Goal: Transaction & Acquisition: Book appointment/travel/reservation

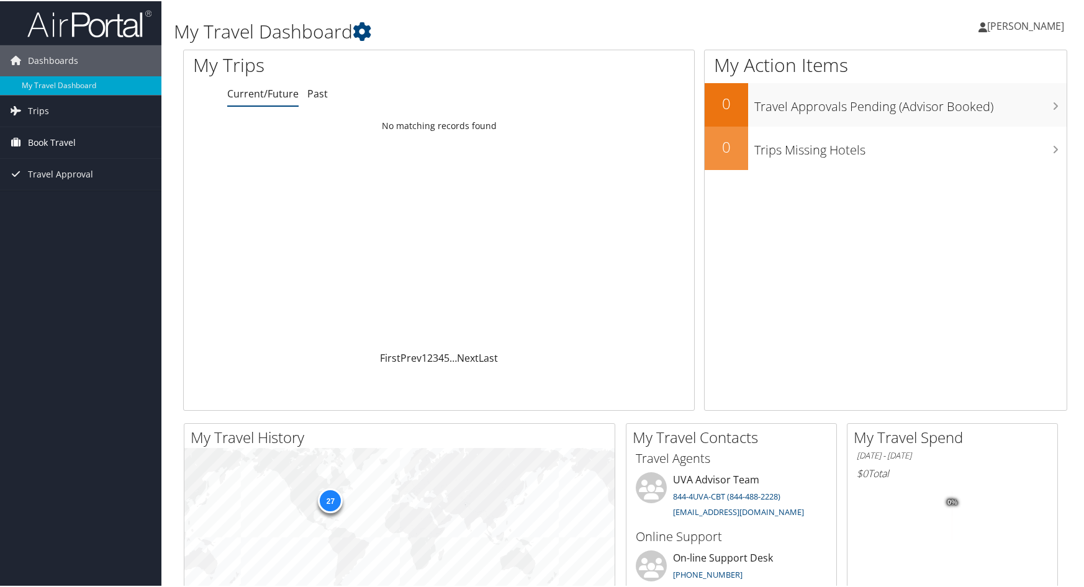
click at [64, 140] on span "Book Travel" at bounding box center [52, 141] width 48 height 31
click at [73, 201] on link "Book/Manage Online Trips" at bounding box center [80, 203] width 161 height 19
click at [1024, 22] on span "[PERSON_NAME]" at bounding box center [1025, 25] width 77 height 14
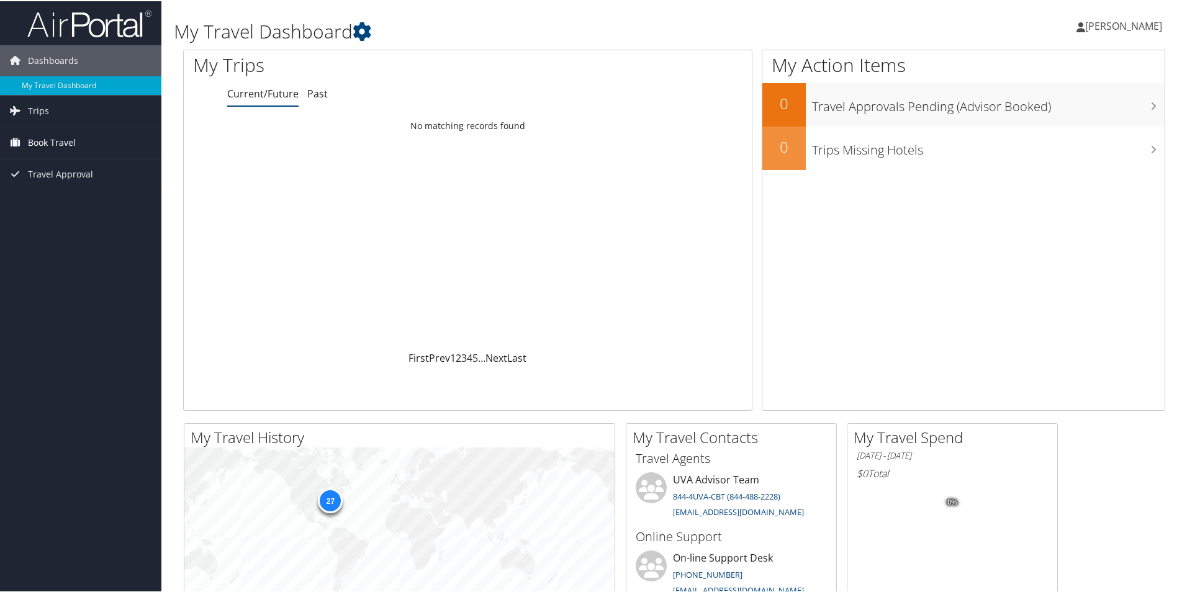
click at [43, 139] on span "Book Travel" at bounding box center [52, 141] width 48 height 31
click at [67, 204] on link "Book/Manage Online Trips" at bounding box center [80, 203] width 161 height 19
click at [1131, 29] on span "[PERSON_NAME]" at bounding box center [1123, 25] width 77 height 14
click at [1032, 206] on link "Sign Out" at bounding box center [1090, 202] width 138 height 21
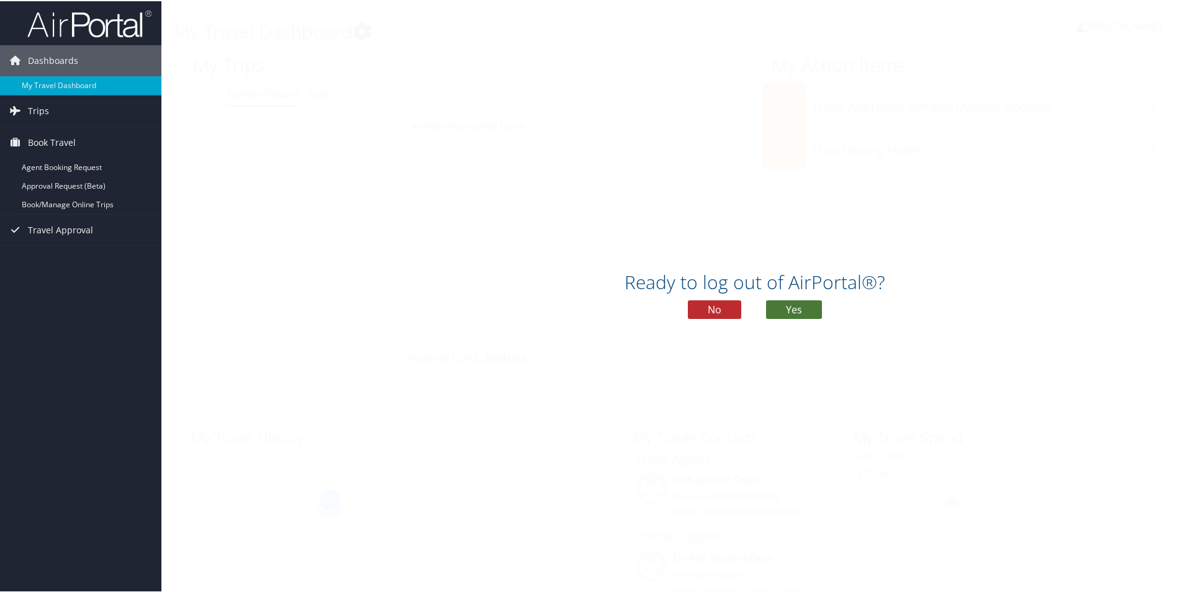
click at [798, 311] on button "Yes" at bounding box center [794, 308] width 56 height 19
